Goal: Navigation & Orientation: Understand site structure

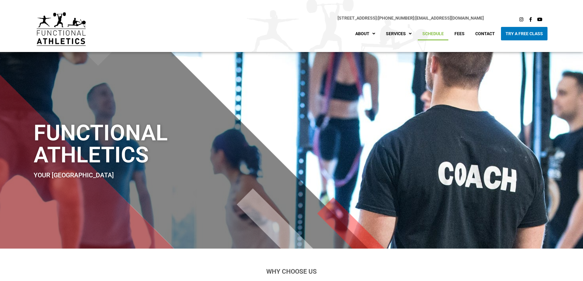
click at [438, 32] on link "Schedule" at bounding box center [433, 33] width 31 height 13
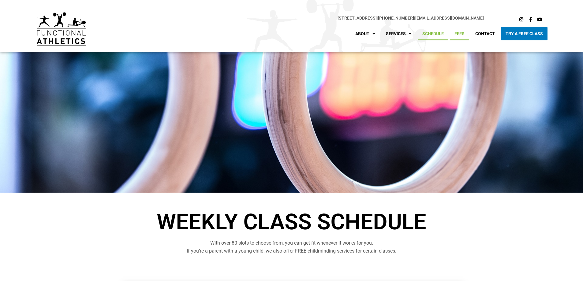
click at [463, 36] on link "Fees" at bounding box center [459, 33] width 19 height 13
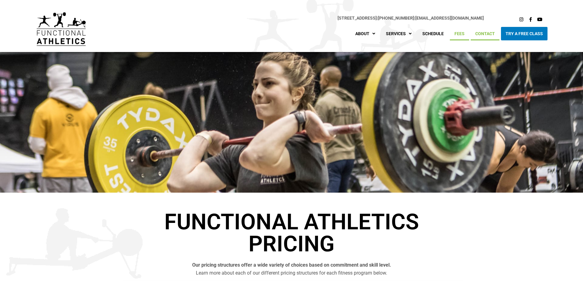
click at [491, 33] on link "Contact" at bounding box center [485, 33] width 29 height 13
